Goal: Information Seeking & Learning: Learn about a topic

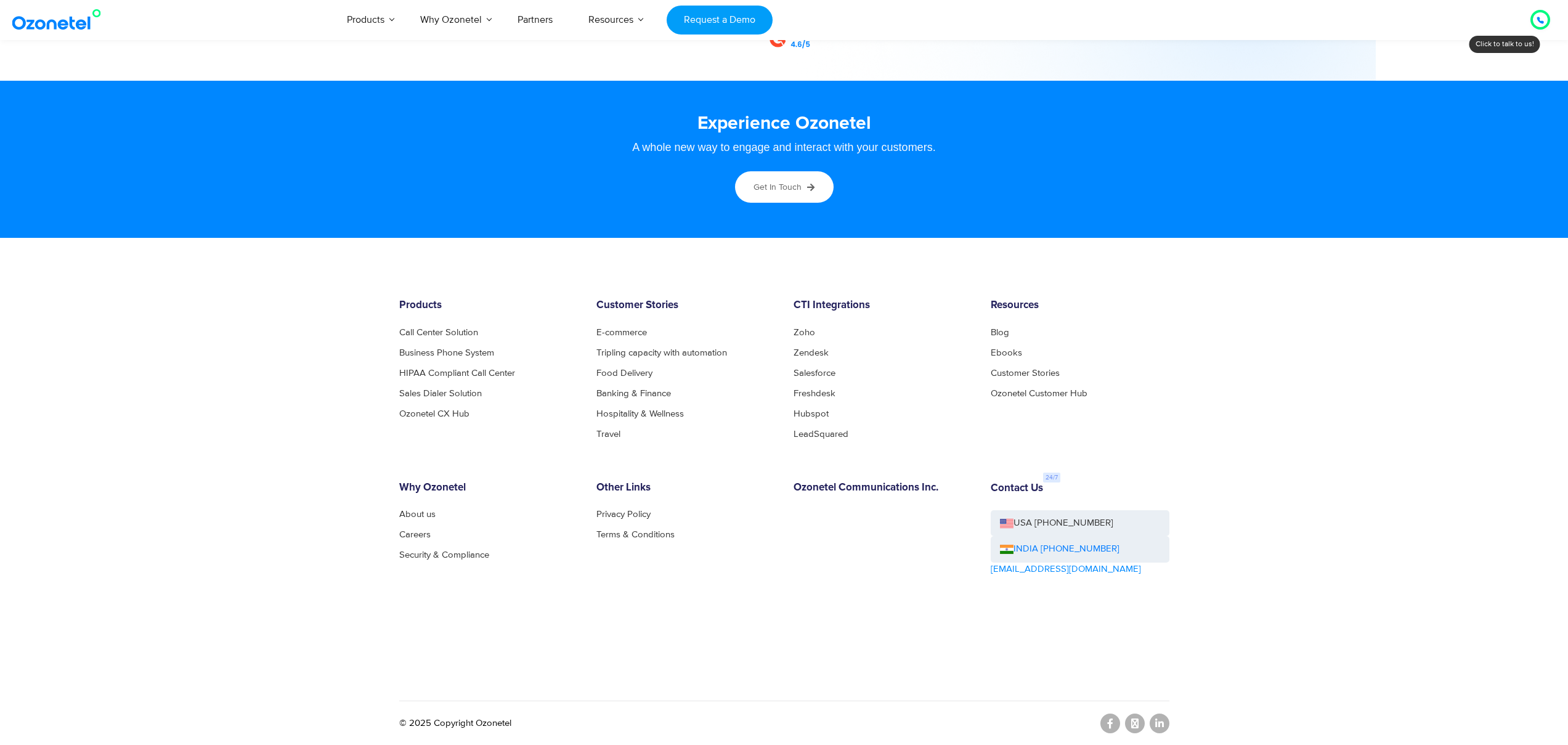
scroll to position [6497, 0]
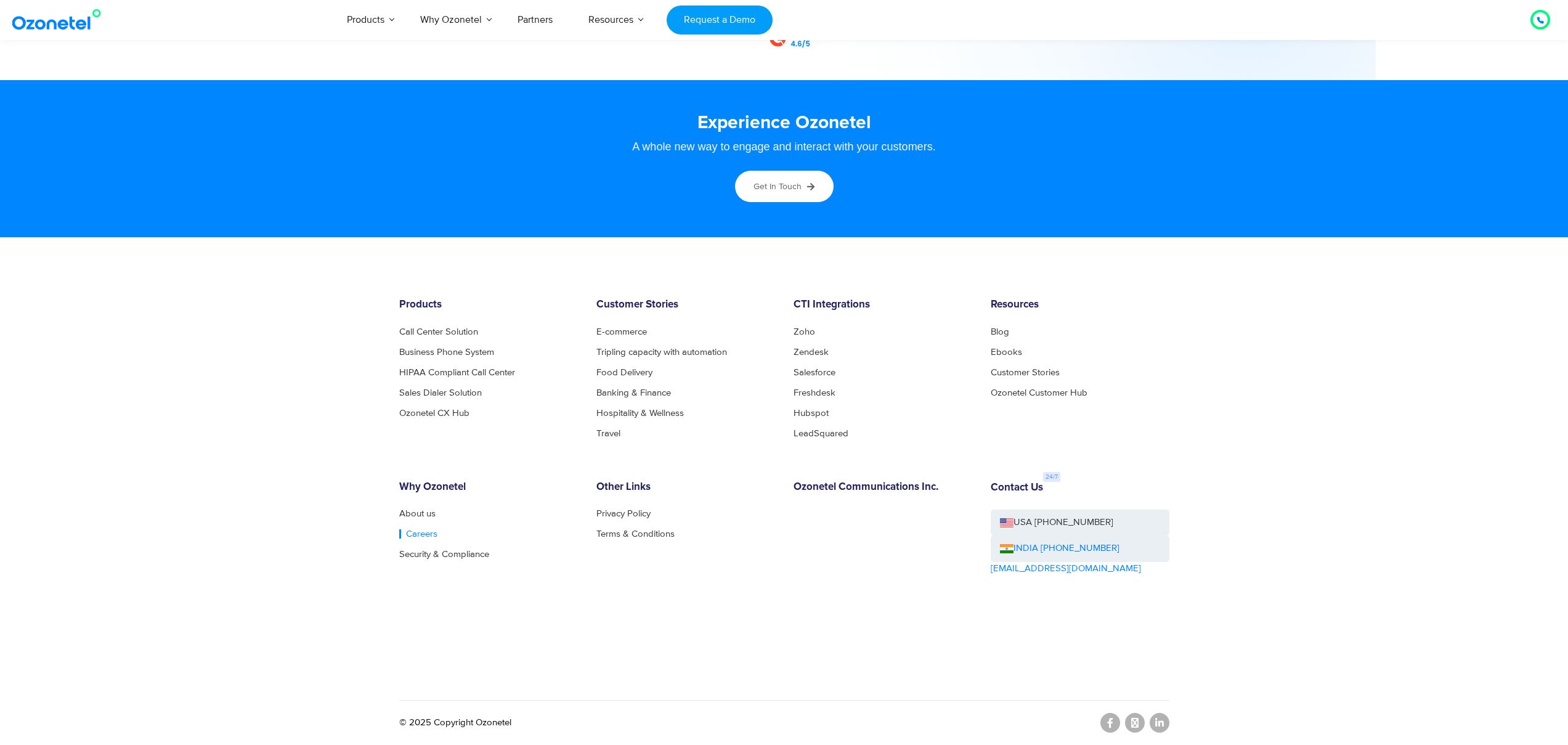
click at [402, 537] on link "Careers" at bounding box center [418, 534] width 38 height 10
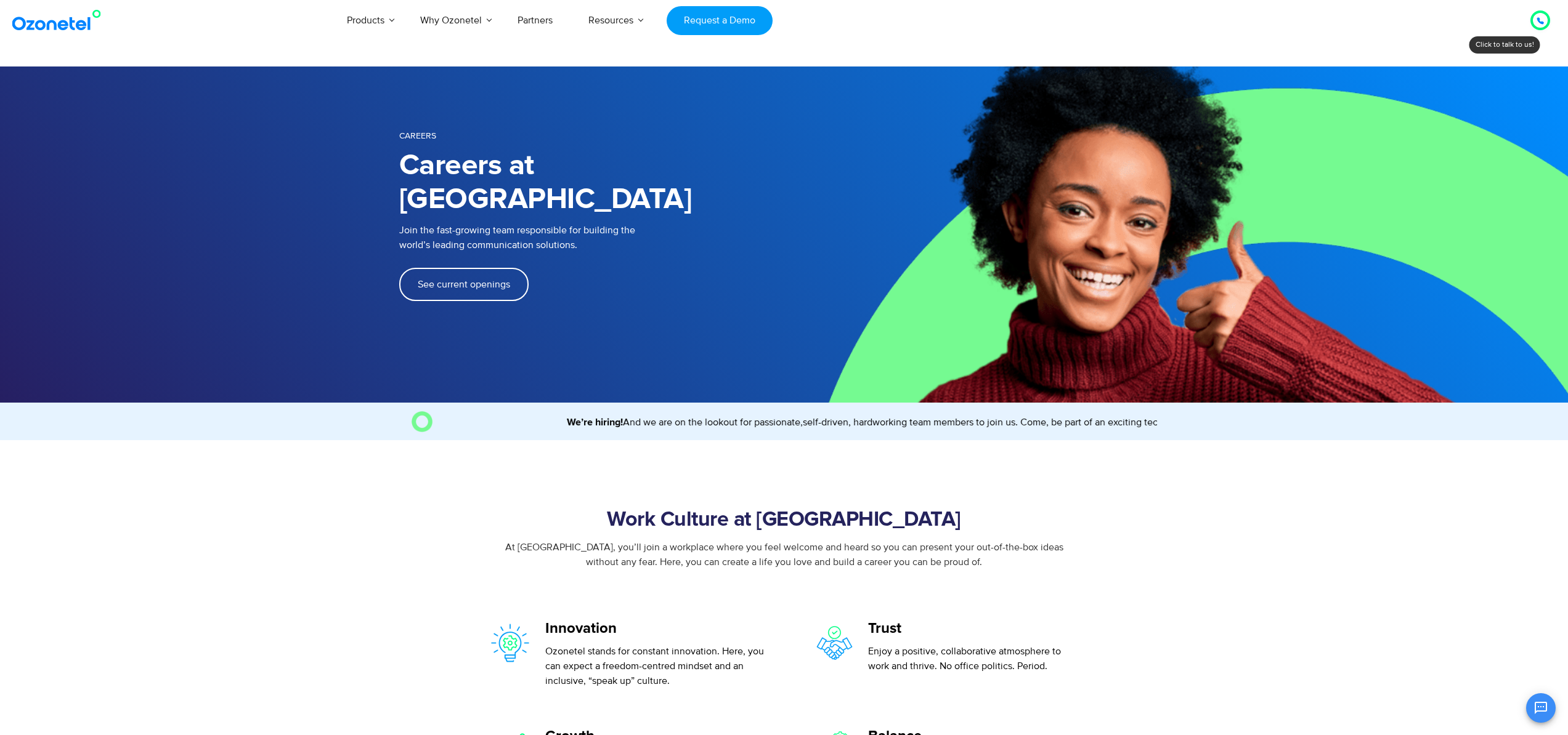
click at [488, 280] on span "See current openings" at bounding box center [463, 284] width 92 height 9
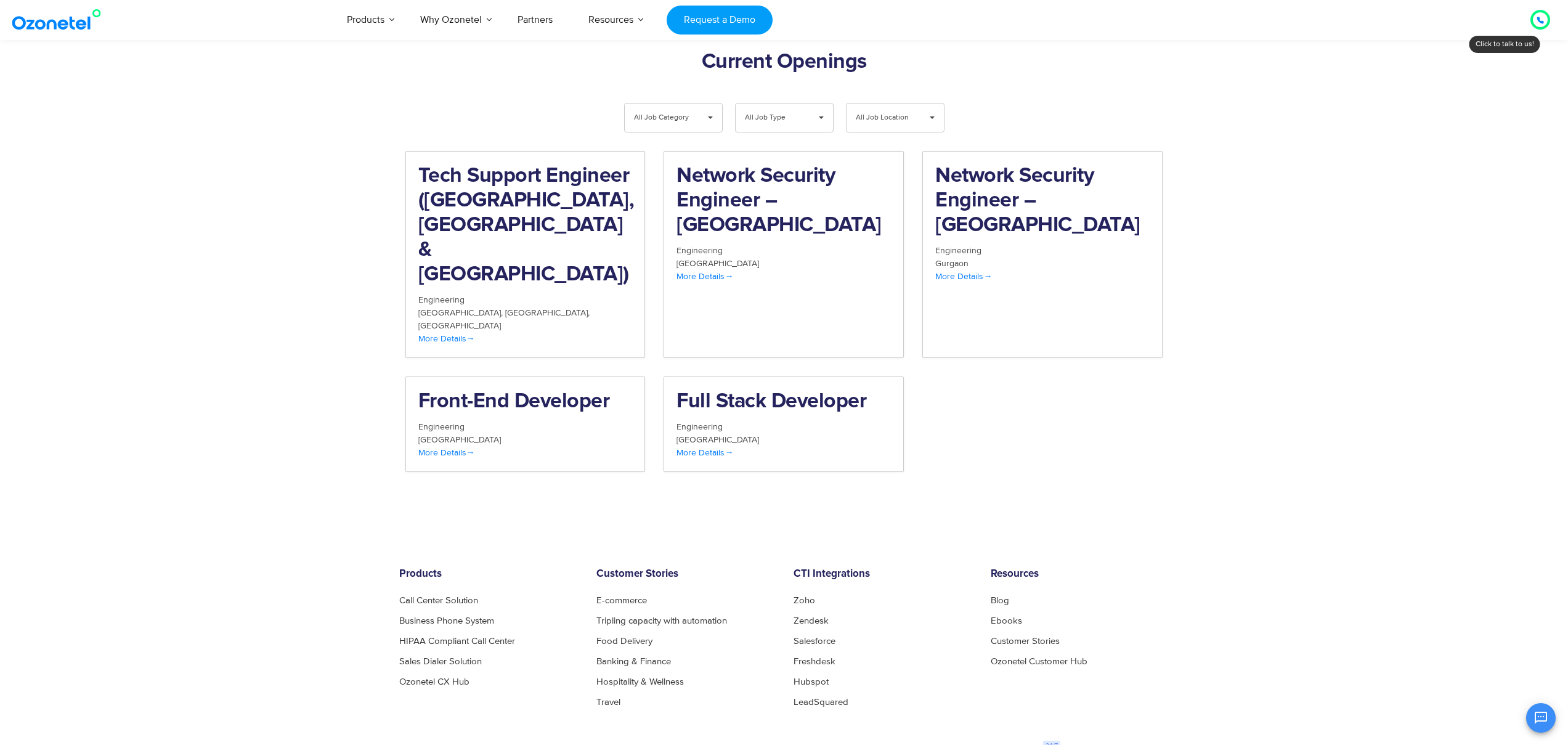
scroll to position [1277, 0]
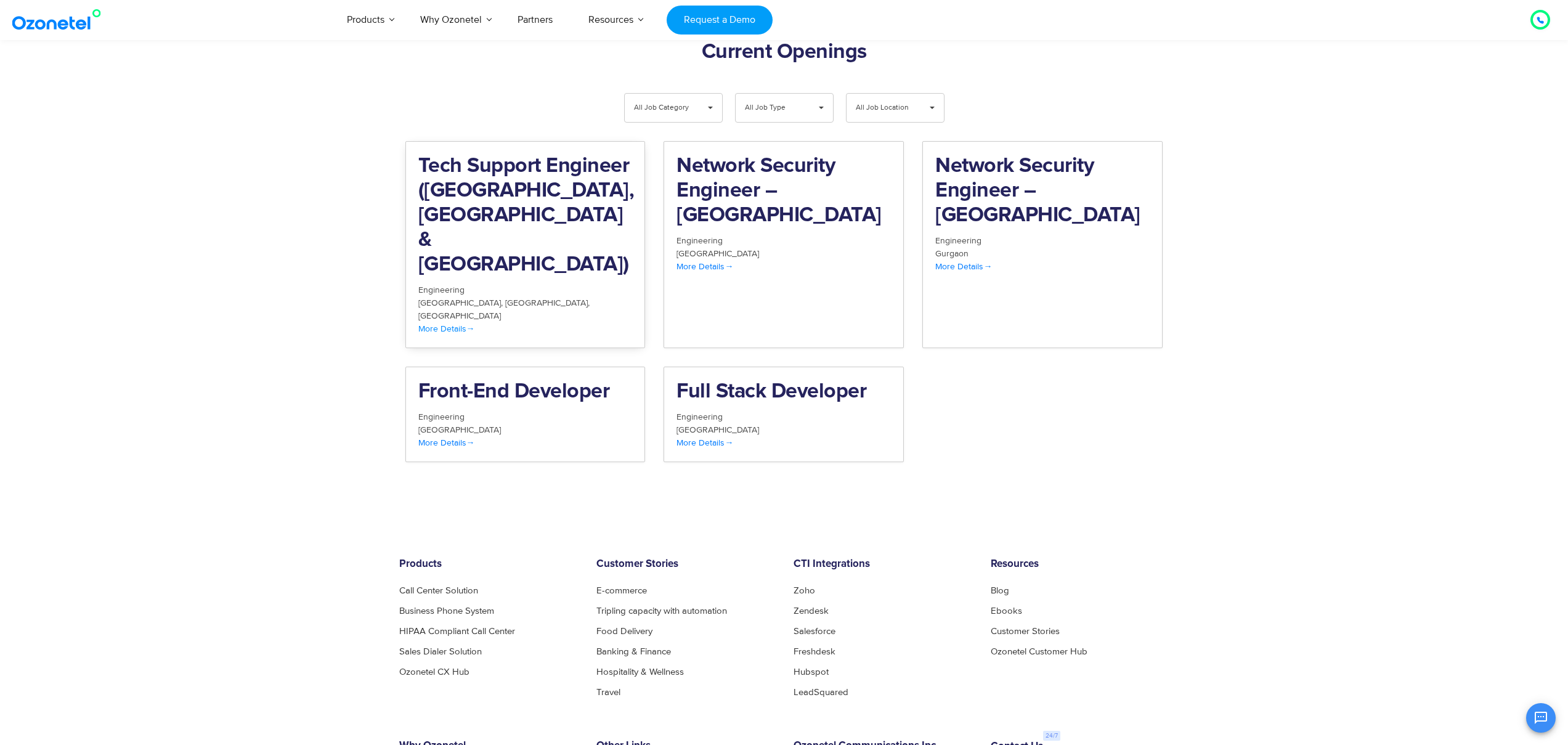
click at [527, 193] on h2 "Tech Support Engineer ([GEOGRAPHIC_DATA], [GEOGRAPHIC_DATA] & [GEOGRAPHIC_DATA])" at bounding box center [525, 216] width 214 height 124
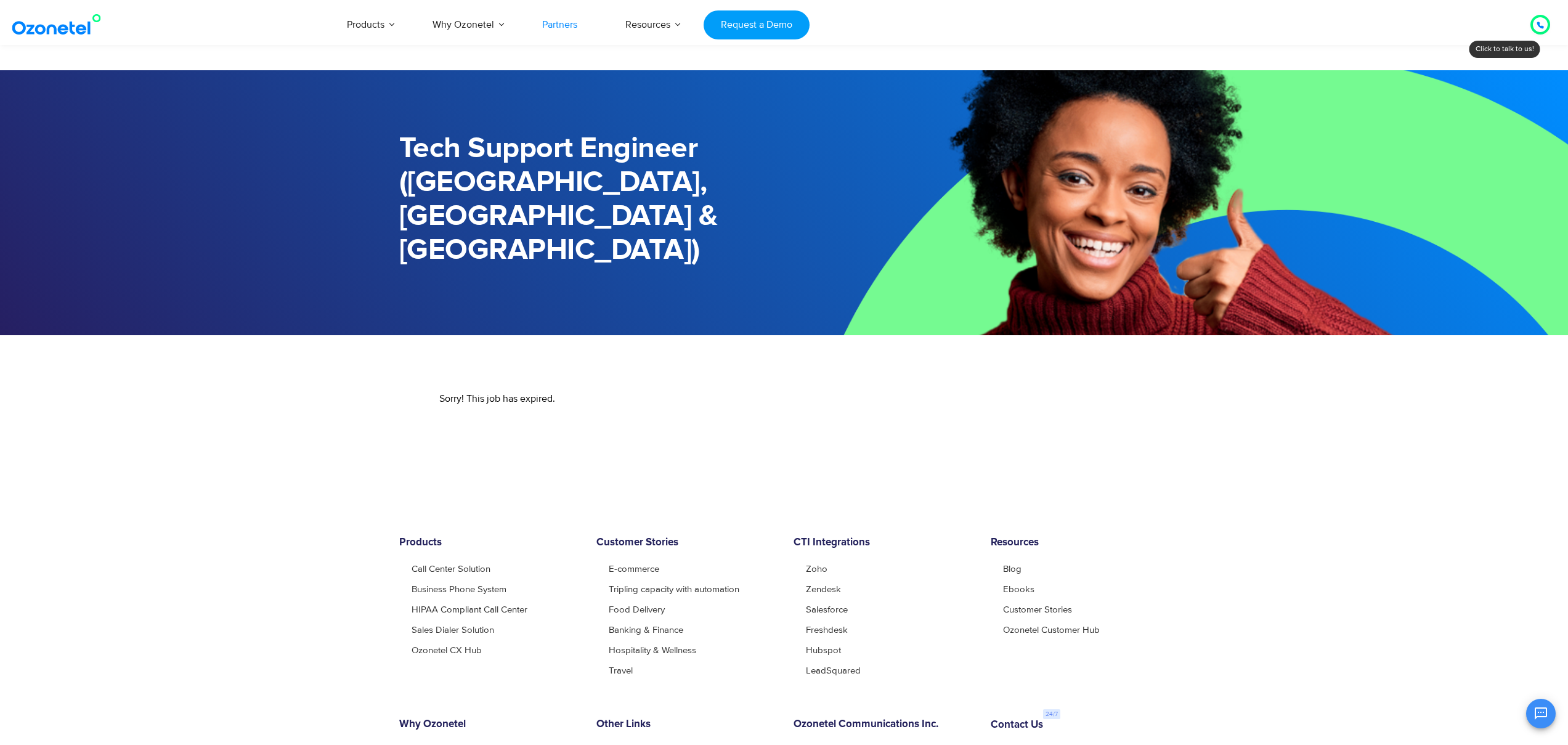
scroll to position [200, 0]
